Goal: Find specific page/section: Find specific page/section

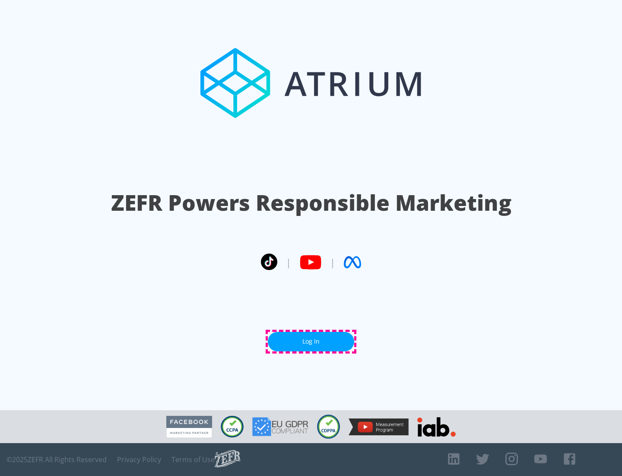
click at [311, 341] on link "Log In" at bounding box center [311, 341] width 86 height 19
